Goal: Task Accomplishment & Management: Manage account settings

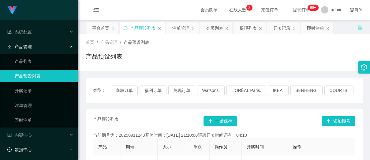
scroll to position [31, 0]
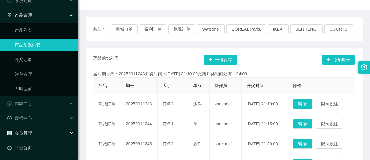
click at [22, 139] on div "会员管理" at bounding box center [39, 133] width 78 height 12
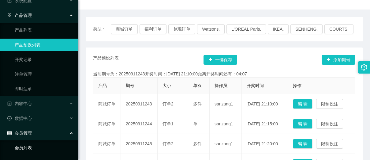
click at [26, 145] on link "会员列表" at bounding box center [44, 147] width 59 height 12
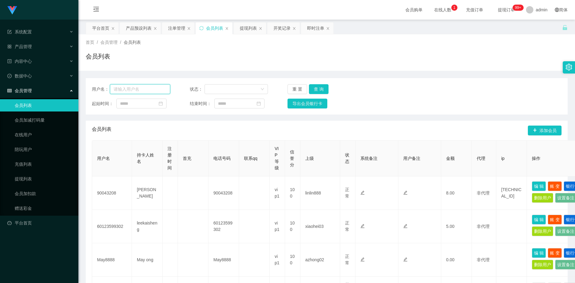
click at [152, 92] on input "text" at bounding box center [140, 89] width 60 height 10
paste input "bibibabibububu"
type input "bibibabibububu"
click at [312, 92] on button "查 询" at bounding box center [319, 89] width 20 height 10
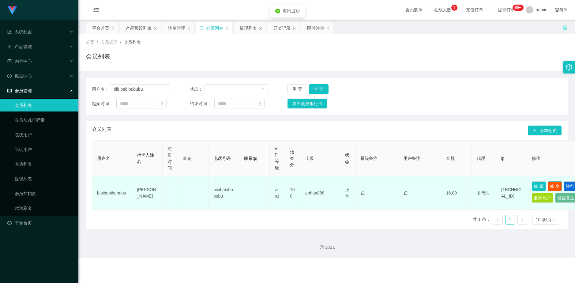
click at [370, 159] on button "账 变" at bounding box center [555, 186] width 14 height 10
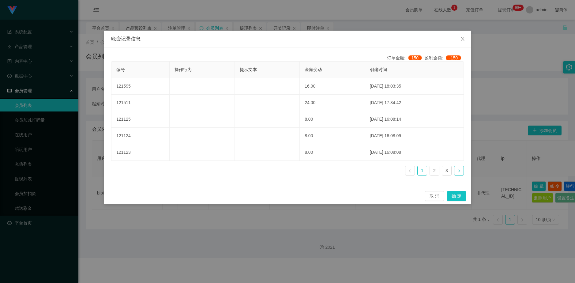
click at [370, 159] on icon "图标: right" at bounding box center [459, 171] width 4 height 4
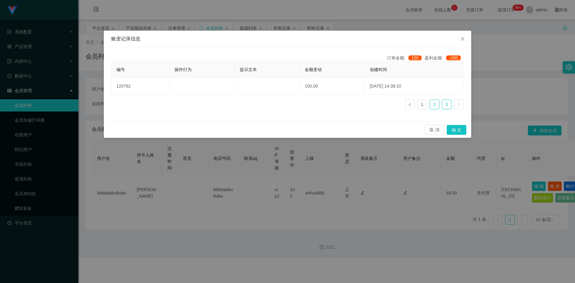
click at [370, 106] on link "2" at bounding box center [434, 104] width 9 height 9
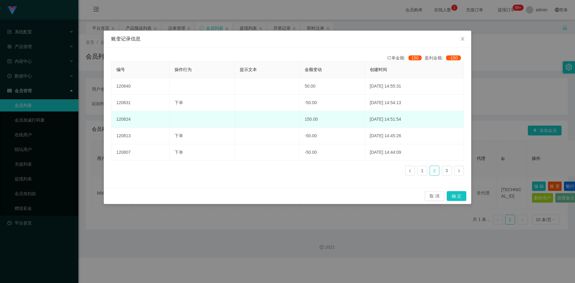
click at [300, 118] on td "150.00" at bounding box center [332, 119] width 65 height 17
click at [315, 117] on td "150.00" at bounding box center [332, 119] width 65 height 17
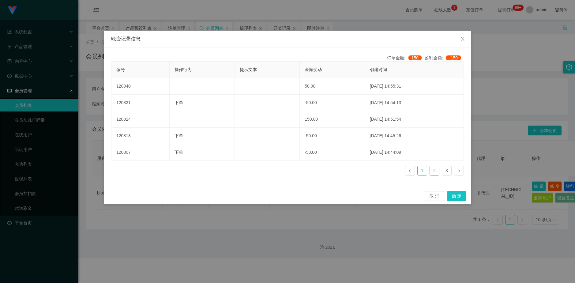
click at [370, 159] on link "1" at bounding box center [421, 170] width 9 height 9
click at [370, 159] on ul "1 2 3" at bounding box center [434, 171] width 59 height 10
click at [370, 41] on span "Close" at bounding box center [462, 39] width 17 height 17
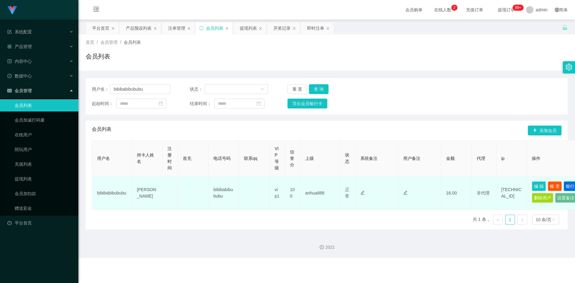
click at [370, 159] on button "银行卡" at bounding box center [571, 186] width 17 height 10
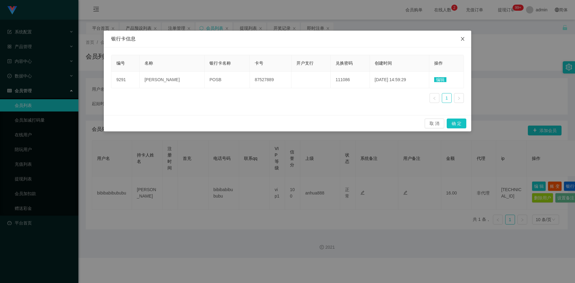
click at [370, 38] on span "Close" at bounding box center [462, 39] width 17 height 17
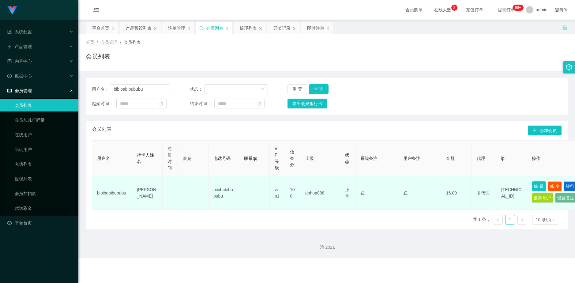
click at [370, 159] on button "编 辑" at bounding box center [539, 186] width 14 height 10
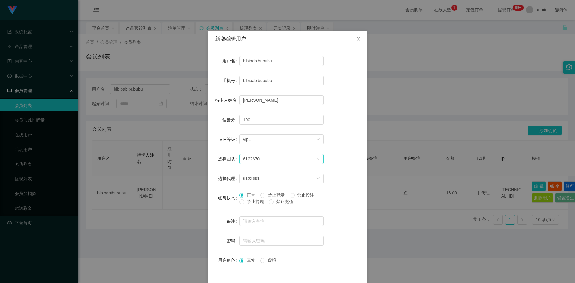
click at [276, 159] on div "6122670" at bounding box center [279, 158] width 73 height 9
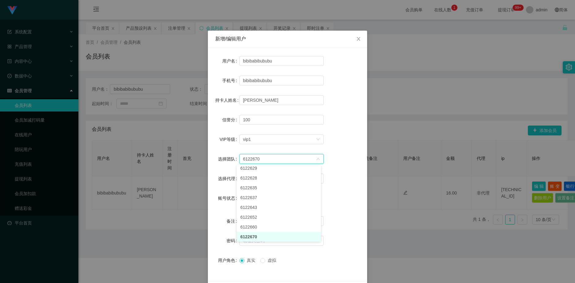
click at [276, 159] on div "6122670" at bounding box center [279, 158] width 73 height 9
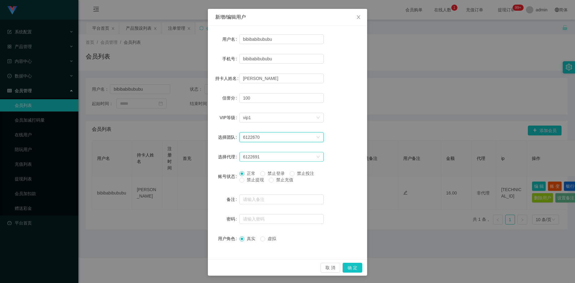
scroll to position [22, 0]
click at [356, 20] on span "Close" at bounding box center [358, 17] width 17 height 17
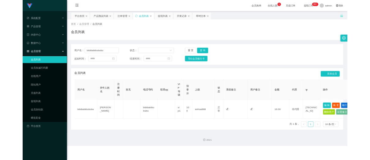
scroll to position [0, 0]
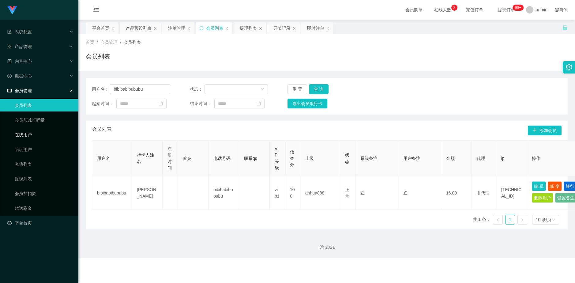
click at [33, 130] on link "在线用户" at bounding box center [44, 135] width 59 height 12
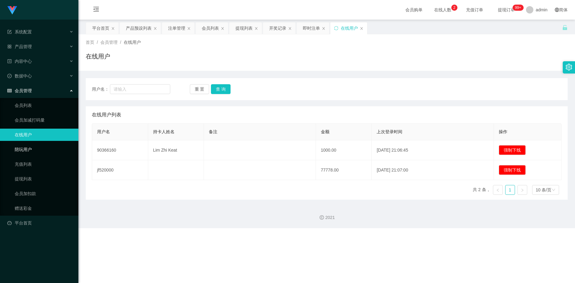
click at [28, 152] on link "陪玩用户" at bounding box center [44, 149] width 59 height 12
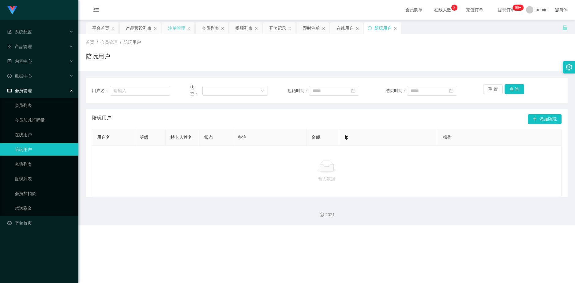
click at [176, 32] on div "注单管理" at bounding box center [176, 28] width 17 height 12
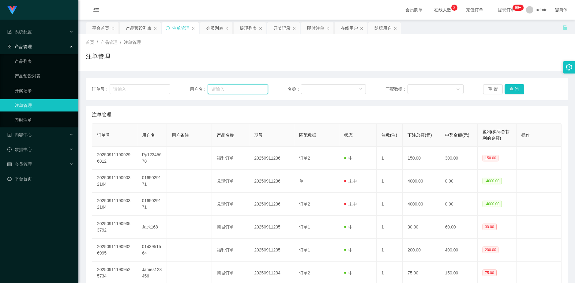
click at [244, 92] on input "text" at bounding box center [238, 89] width 60 height 10
paste input "bibibabibububu"
type input "bibibabibububu"
click at [370, 85] on button "查 询" at bounding box center [514, 89] width 20 height 10
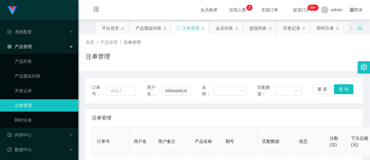
click at [349, 58] on div "注单管理" at bounding box center [224, 59] width 277 height 14
click at [186, 91] on input "bibibabibububu" at bounding box center [176, 91] width 29 height 10
paste input "Success1413"
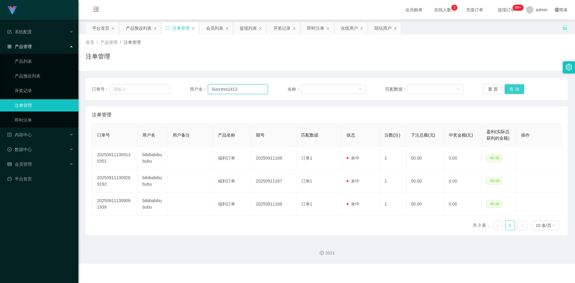
type input "Success1413"
click at [370, 90] on button "查 询" at bounding box center [514, 89] width 20 height 10
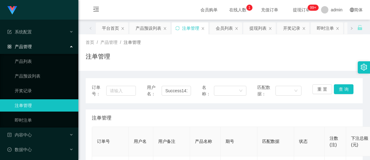
drag, startPoint x: 219, startPoint y: 116, endPoint x: 200, endPoint y: 96, distance: 27.7
click at [219, 116] on div "注单管理" at bounding box center [224, 117] width 265 height 17
click at [185, 91] on input "Success1413" at bounding box center [176, 91] width 29 height 10
paste input "90043208"
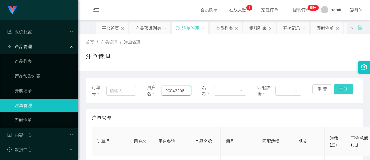
type input "90043208"
click at [334, 88] on button "查 询" at bounding box center [344, 89] width 20 height 10
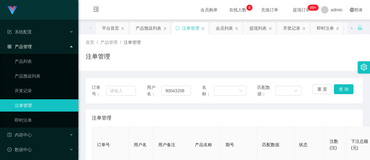
drag, startPoint x: 246, startPoint y: 132, endPoint x: 290, endPoint y: 68, distance: 78.2
click at [246, 132] on th "期号" at bounding box center [239, 145] width 37 height 36
